Goal: Book appointment/travel/reservation

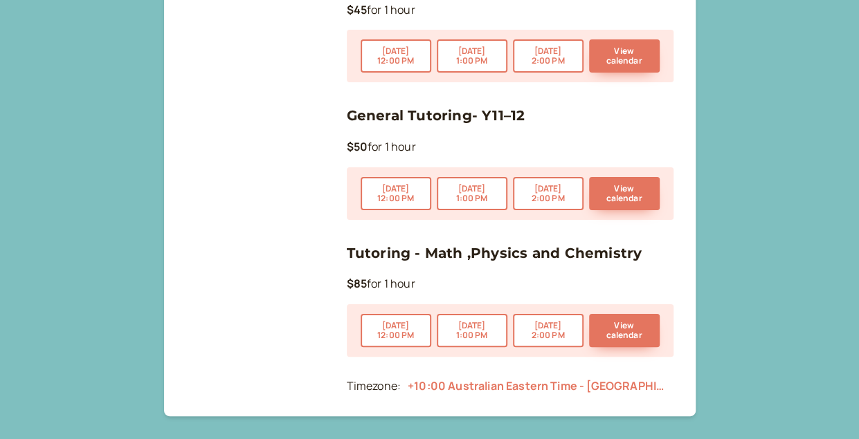
scroll to position [271, 0]
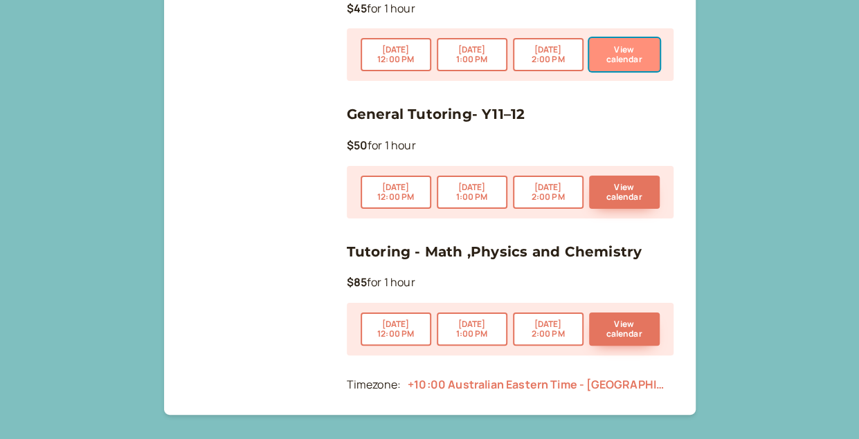
click at [648, 62] on button "View calendar" at bounding box center [624, 54] width 71 height 33
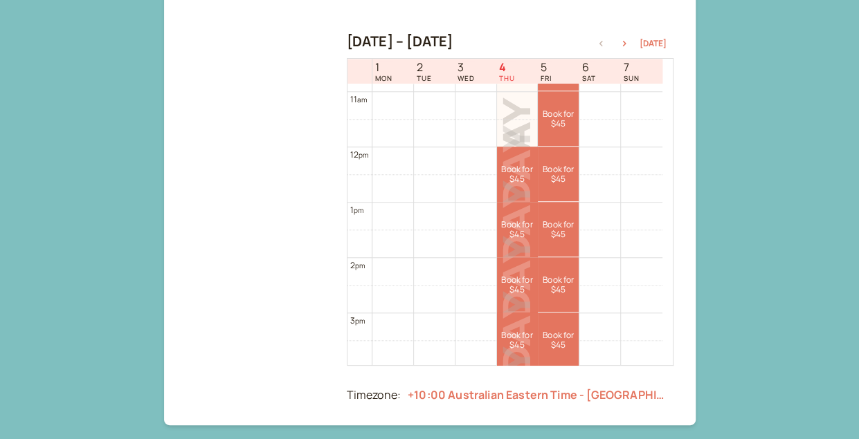
scroll to position [603, 0]
click at [567, 224] on link "Book for $45 $45" at bounding box center [558, 228] width 41 height 55
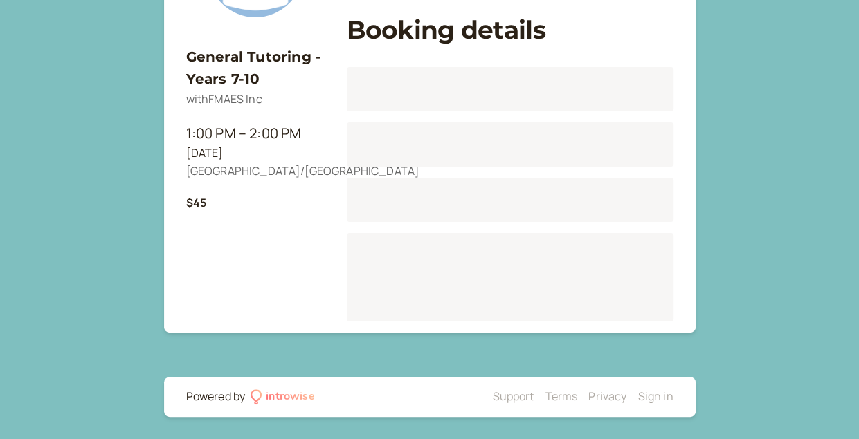
scroll to position [172, 0]
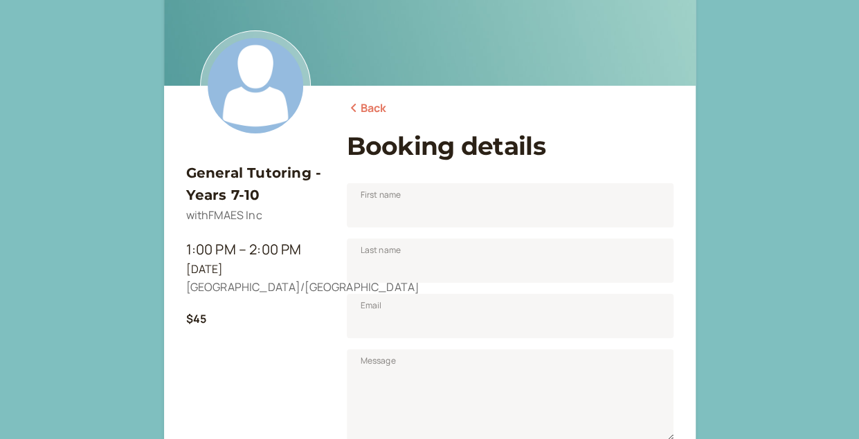
scroll to position [98, 0]
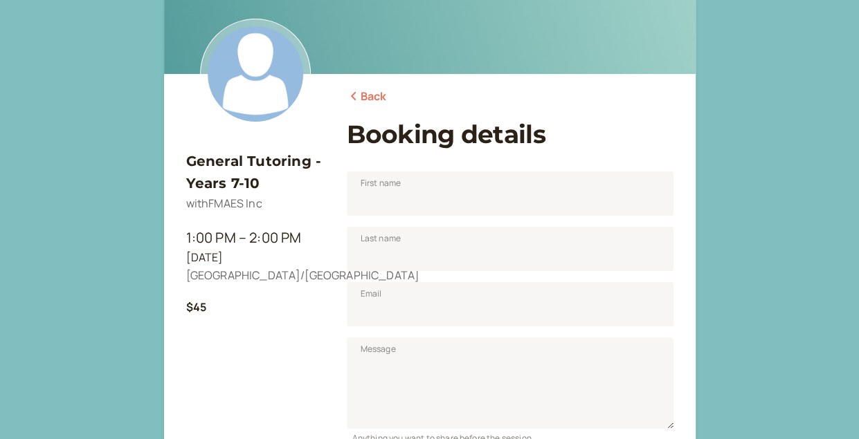
click at [382, 93] on link "Back" at bounding box center [367, 97] width 40 height 18
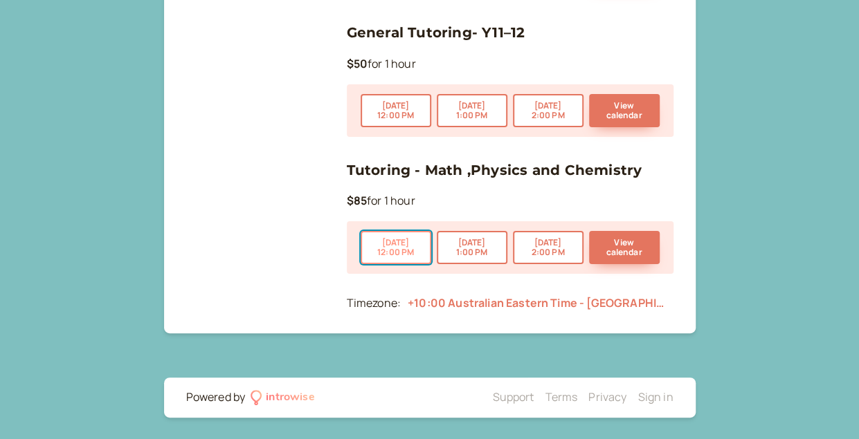
click at [393, 234] on button "[DATE] 12:00 PM" at bounding box center [396, 247] width 71 height 33
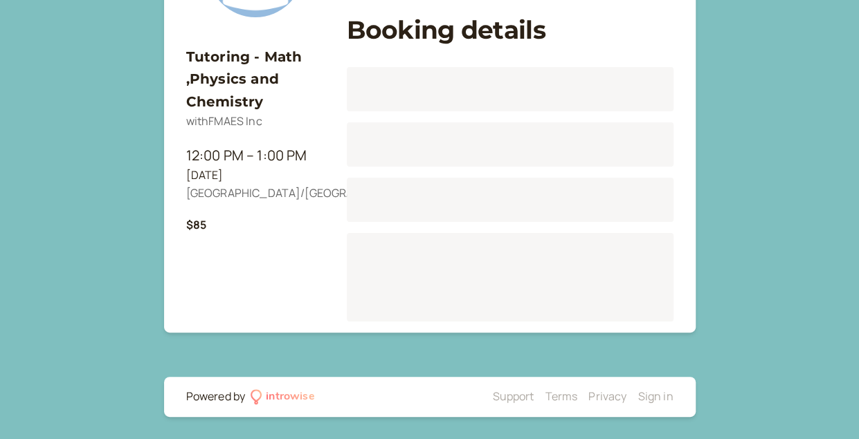
scroll to position [172, 0]
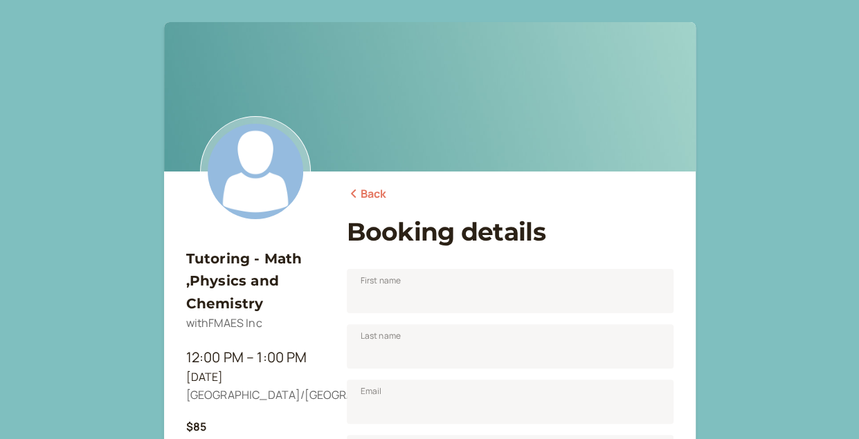
click at [362, 190] on link "Back" at bounding box center [367, 194] width 40 height 18
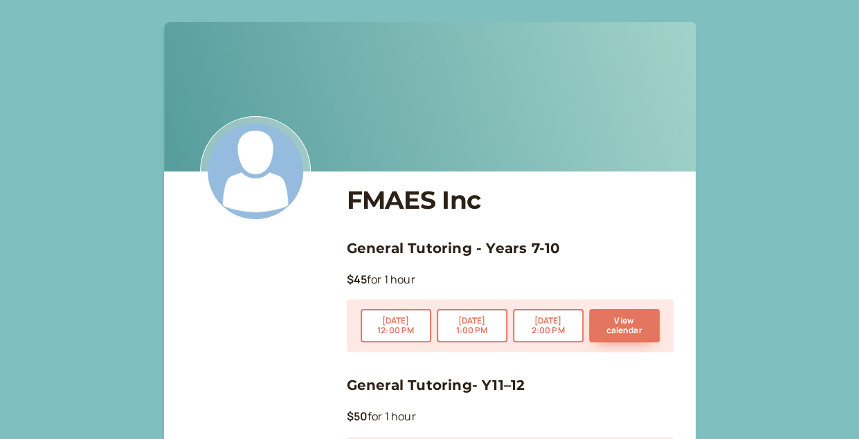
click at [250, 164] on img at bounding box center [255, 171] width 111 height 111
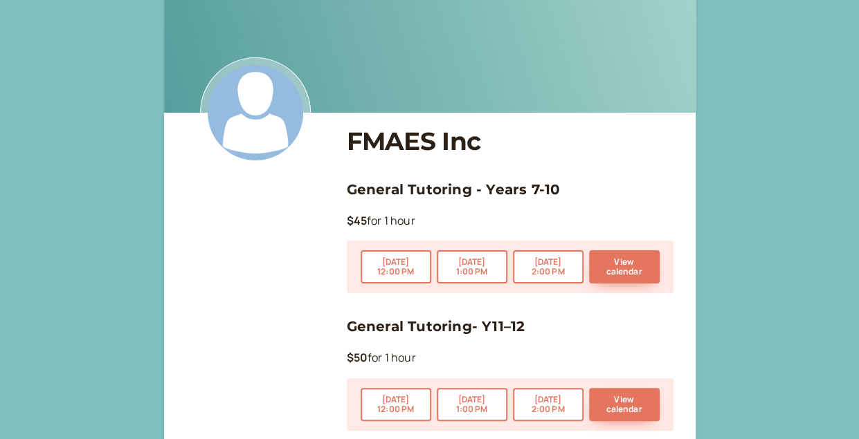
scroll to position [56, 0]
